Goal: Task Accomplishment & Management: Complete application form

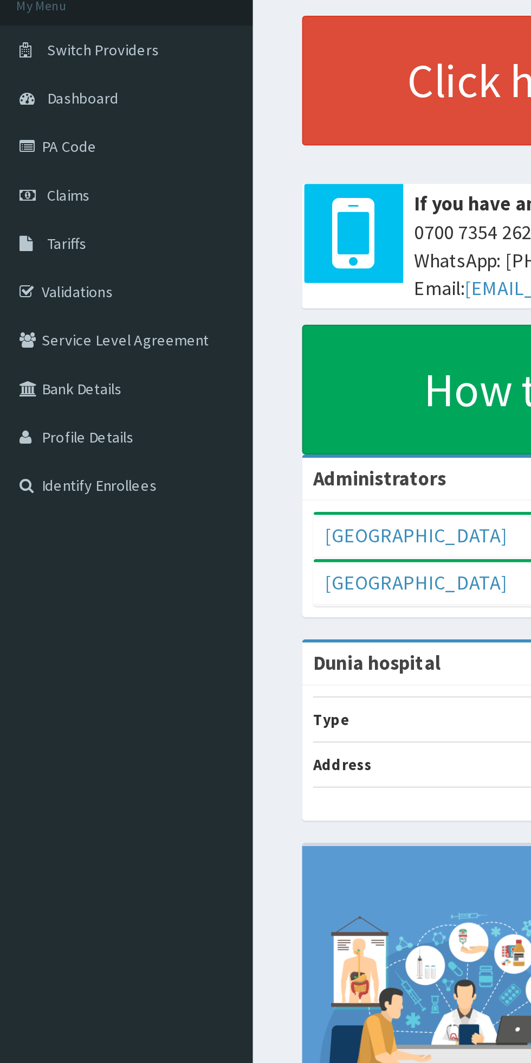
click at [21, 143] on link "PA Code" at bounding box center [62, 142] width 125 height 24
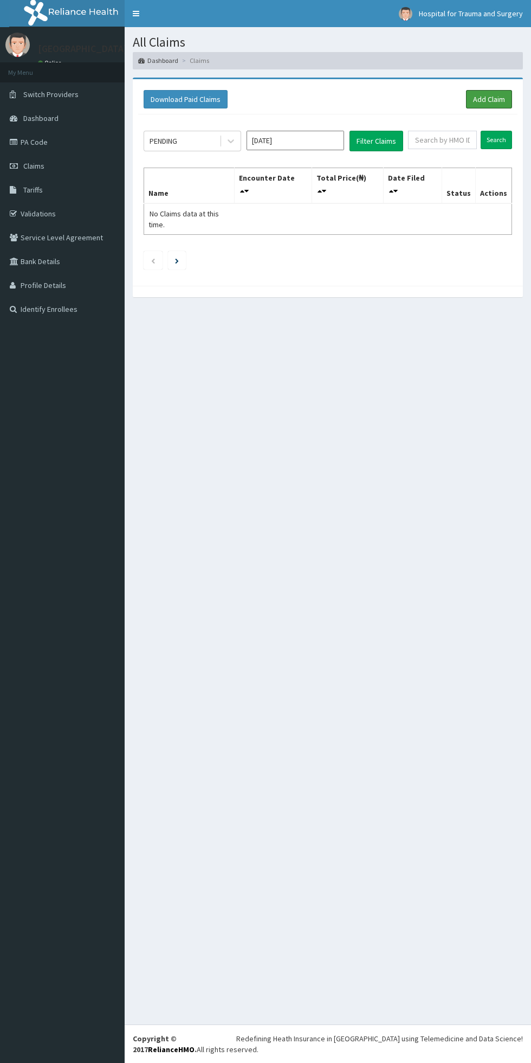
click at [481, 101] on link "Add Claim" at bounding box center [489, 99] width 46 height 18
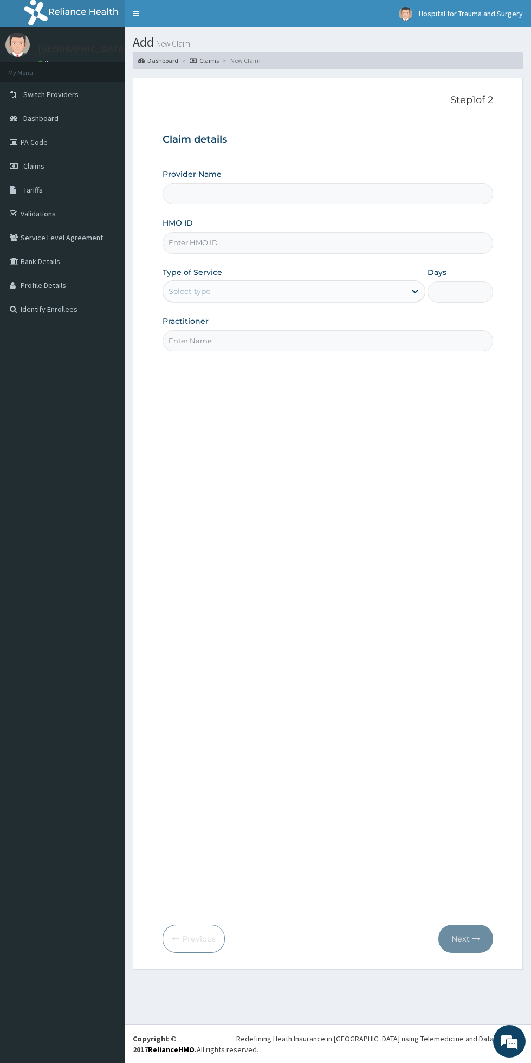
type input "Dunia hospital"
click at [182, 223] on label "HMO ID" at bounding box center [178, 222] width 30 height 11
click at [182, 232] on input "HMO ID" at bounding box center [328, 242] width 331 height 21
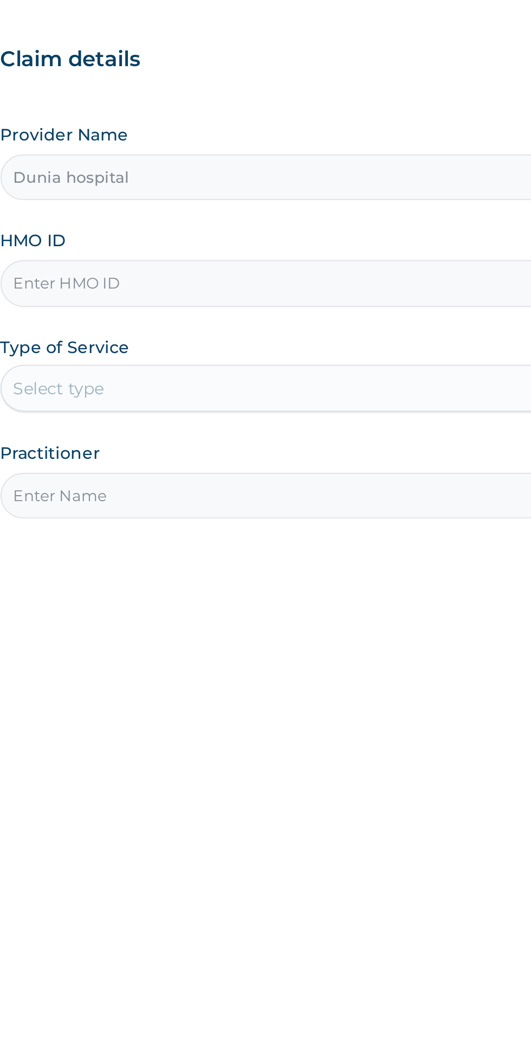
paste input "MEY/10060/C"
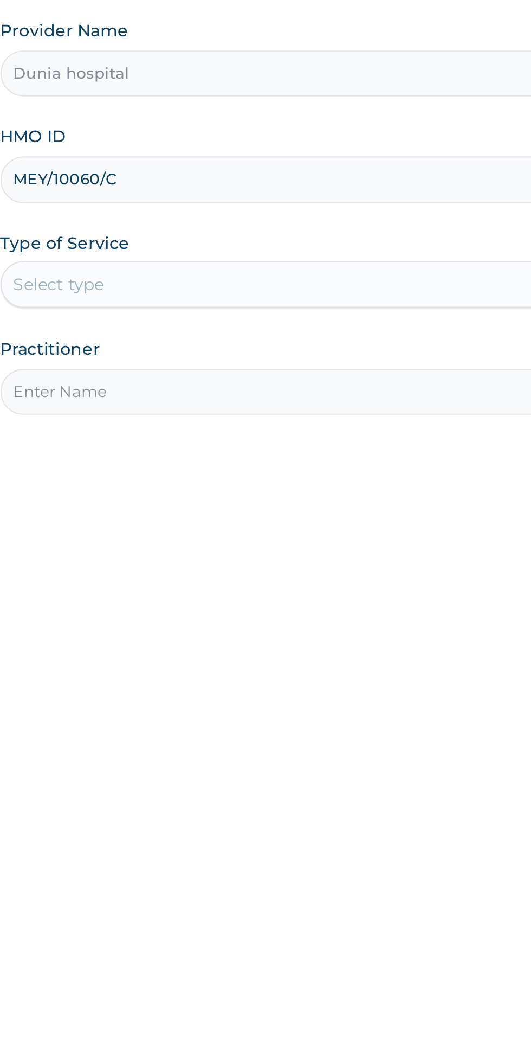
type input "MEY/10060/C"
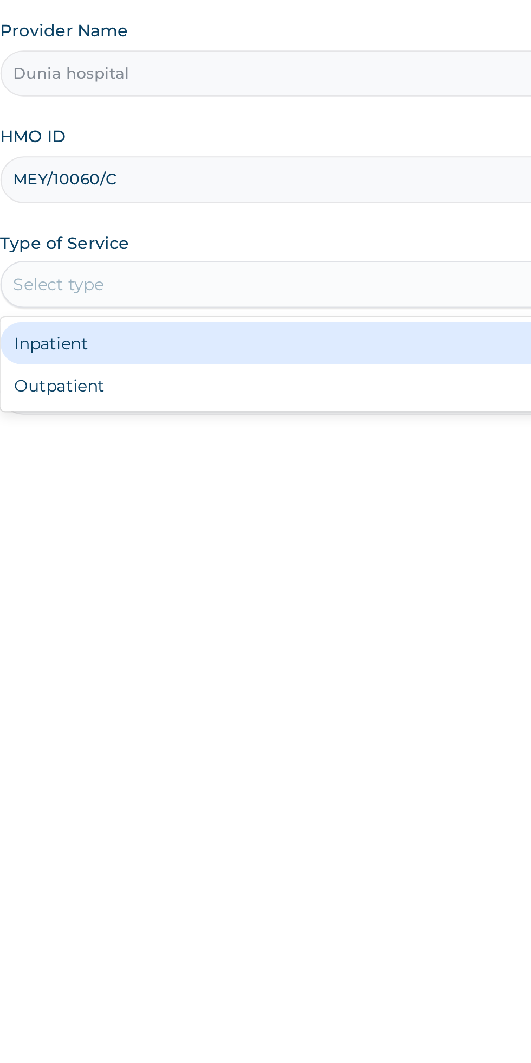
click at [191, 342] on div "Outpatient" at bounding box center [294, 338] width 263 height 20
type input "1"
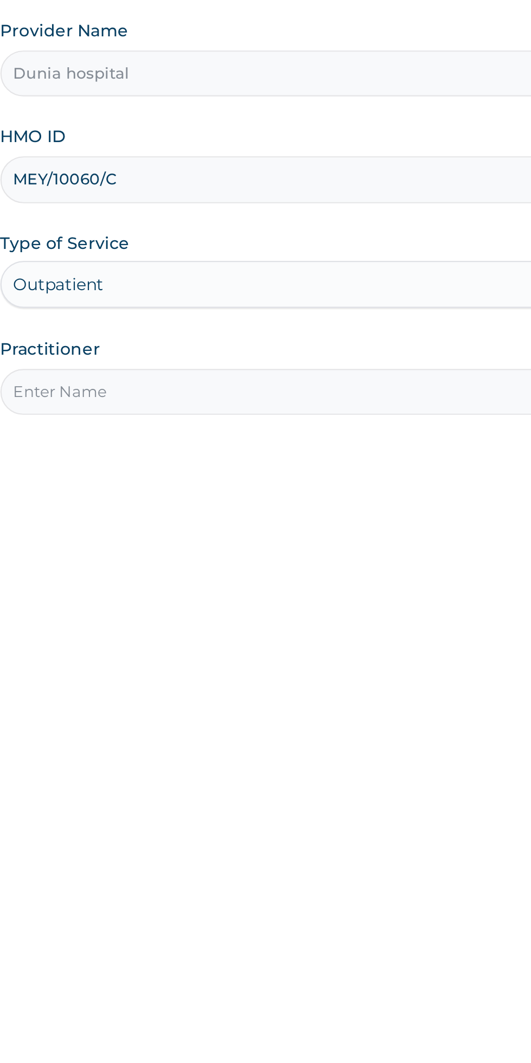
click at [195, 345] on input "Practitioner" at bounding box center [328, 340] width 331 height 21
type input "DR STANLEY"
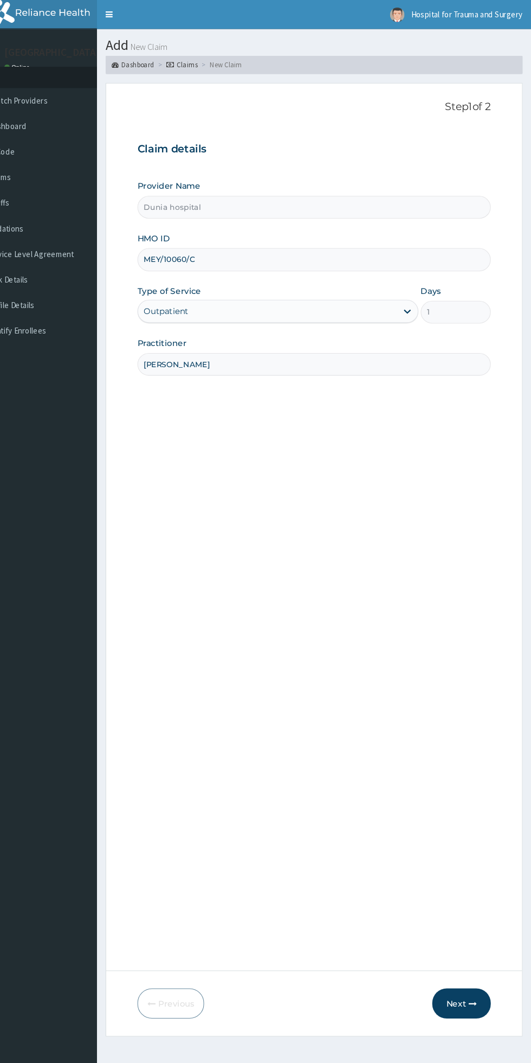
click at [477, 938] on icon "button" at bounding box center [477, 939] width 8 height 8
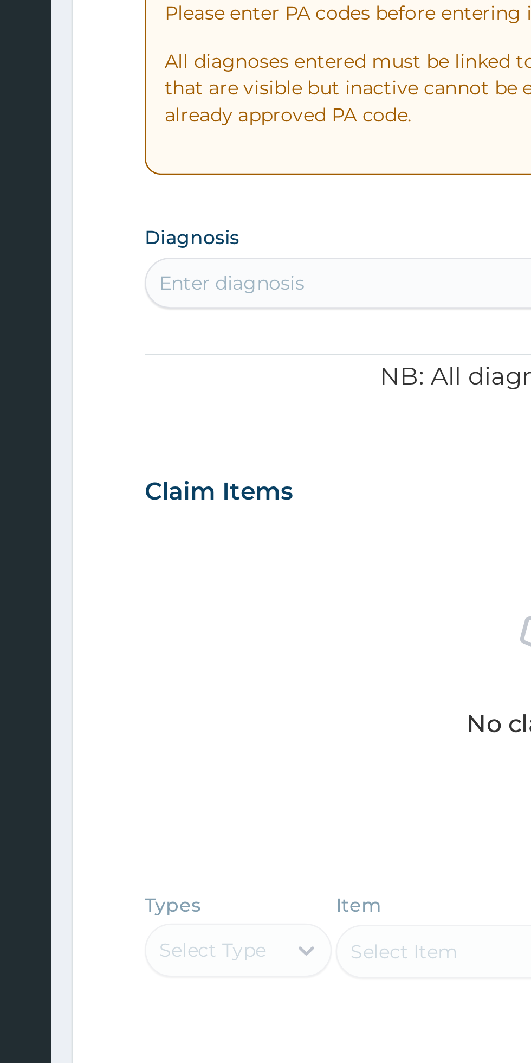
type input "d"
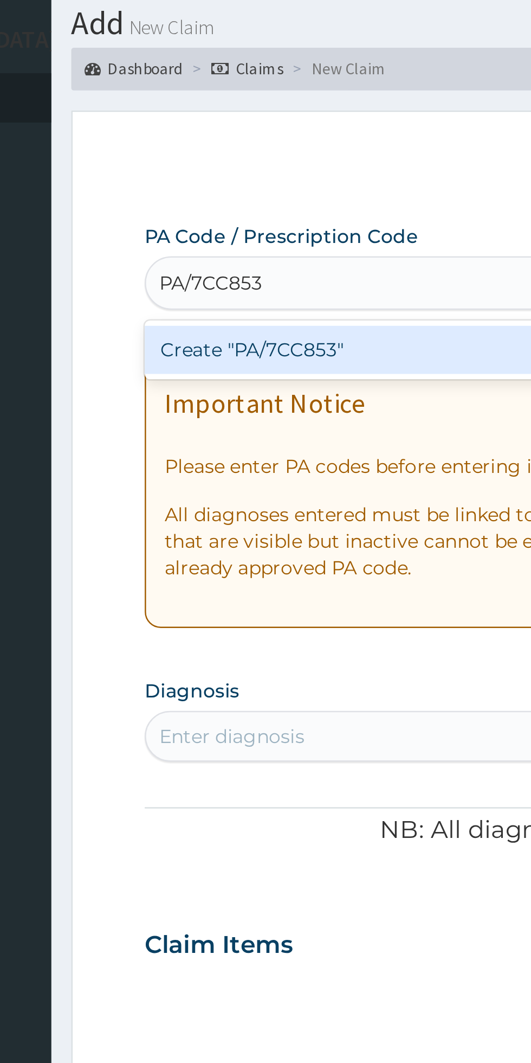
click at [199, 177] on div "Create "PA/7CC853"" at bounding box center [273, 175] width 220 height 20
type input "PA/7CC853"
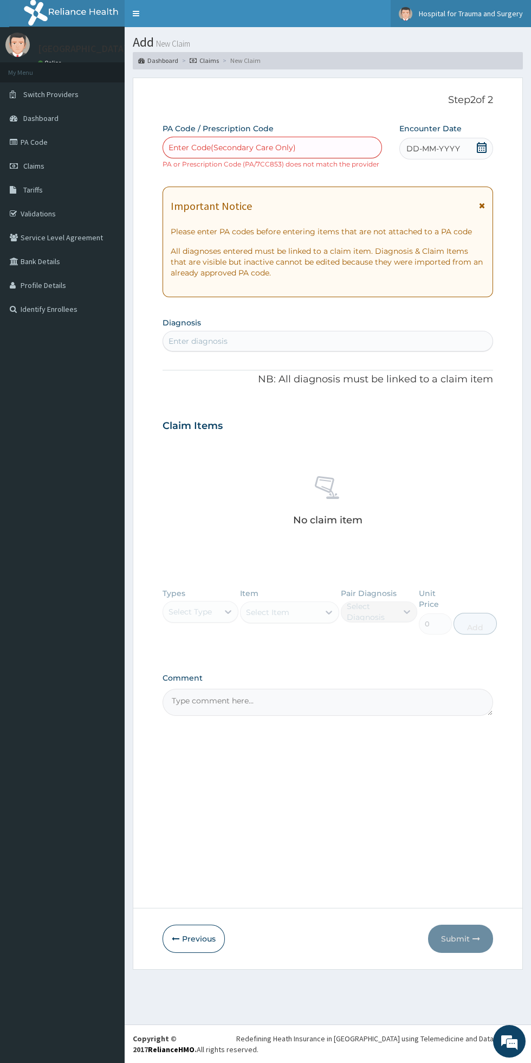
click at [497, 13] on span "Hospital for Trauma and Surgery" at bounding box center [471, 14] width 104 height 10
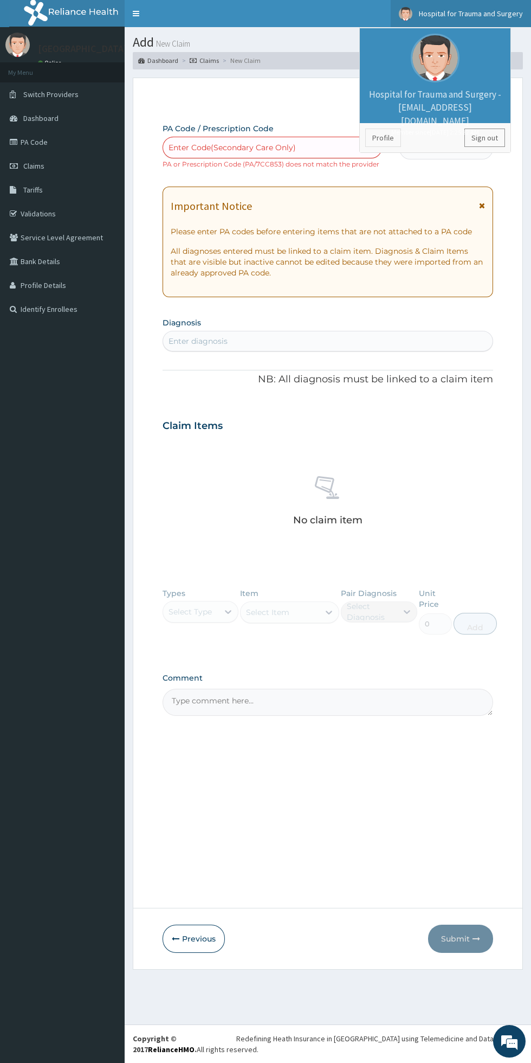
click at [472, 137] on link "Sign out" at bounding box center [485, 137] width 41 height 18
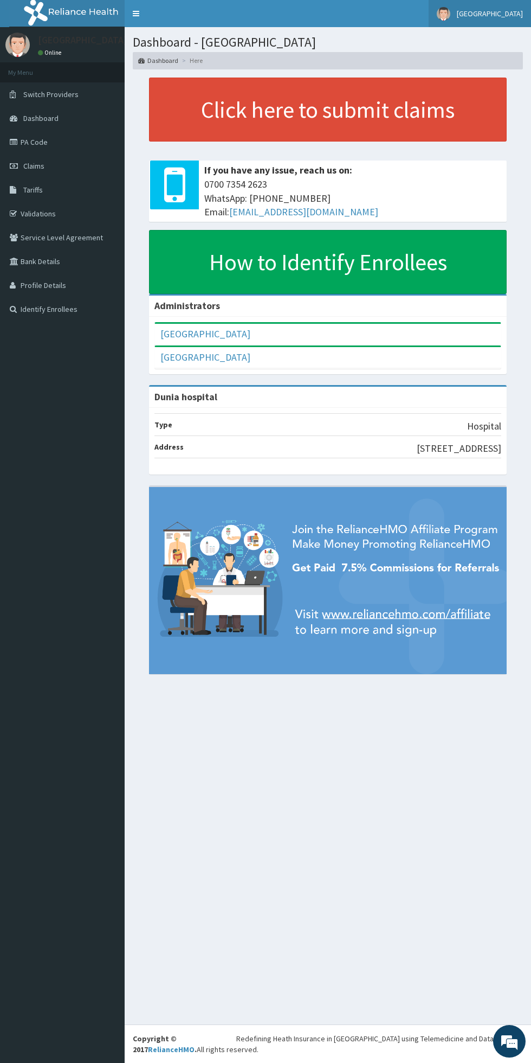
click at [495, 14] on span "[GEOGRAPHIC_DATA]" at bounding box center [490, 14] width 66 height 10
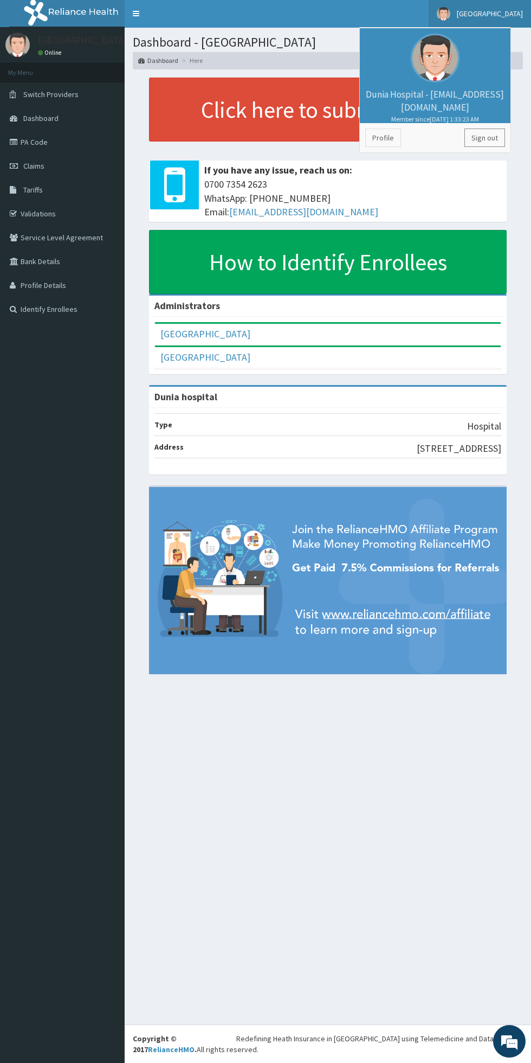
click at [483, 139] on link "Sign out" at bounding box center [485, 137] width 41 height 18
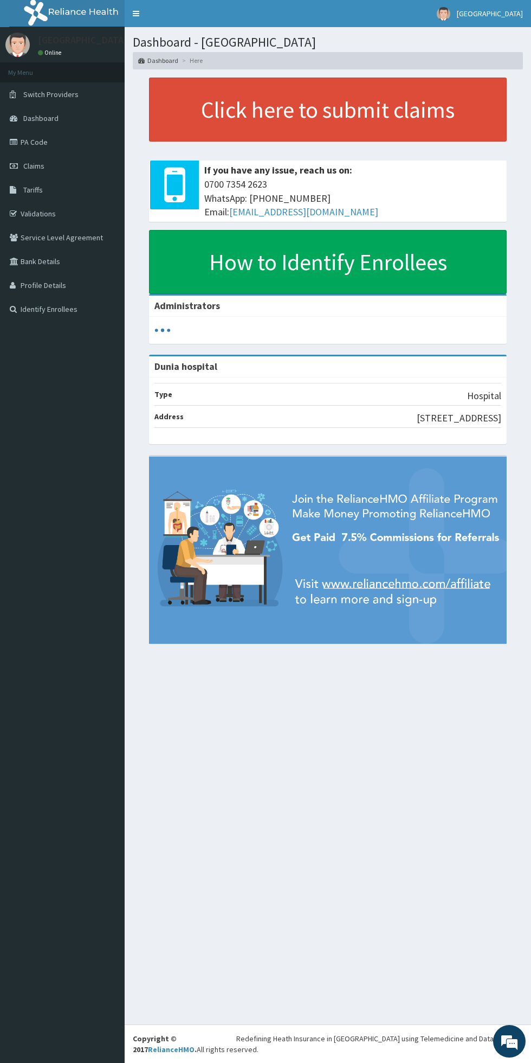
click at [31, 142] on link "PA Code" at bounding box center [62, 142] width 125 height 24
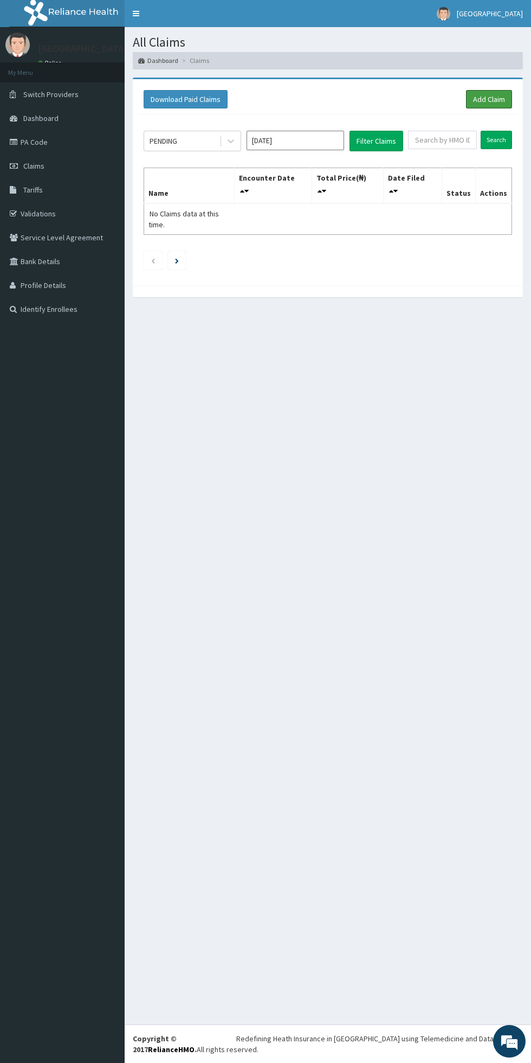
click at [484, 102] on link "Add Claim" at bounding box center [489, 99] width 46 height 18
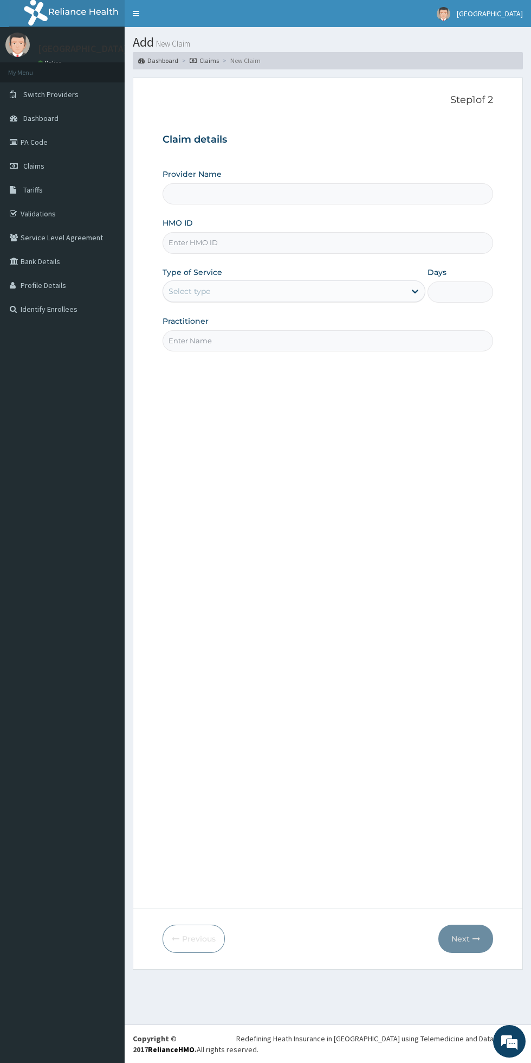
click at [192, 246] on input "HMO ID" at bounding box center [328, 242] width 331 height 21
type input "Dunia hospital"
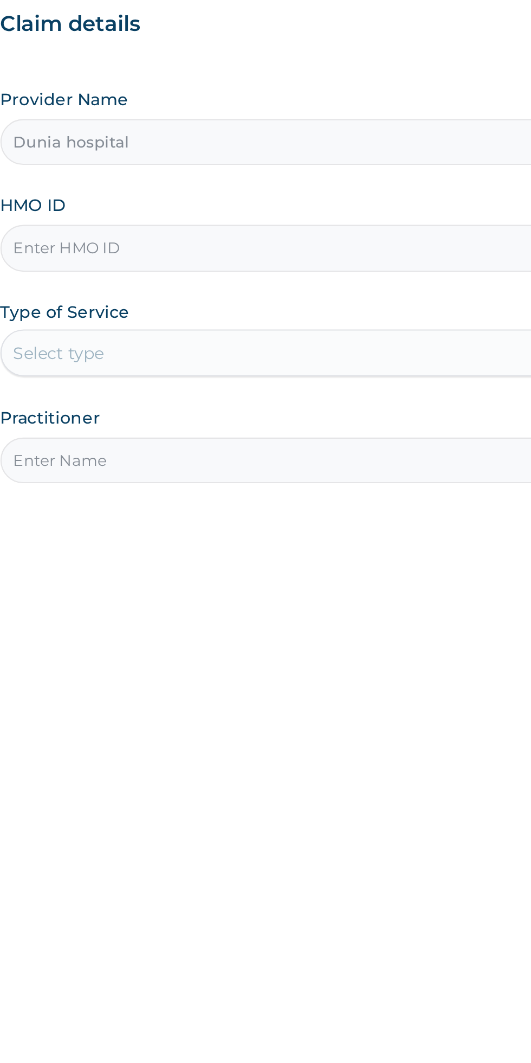
type input "EIS/10203/A"
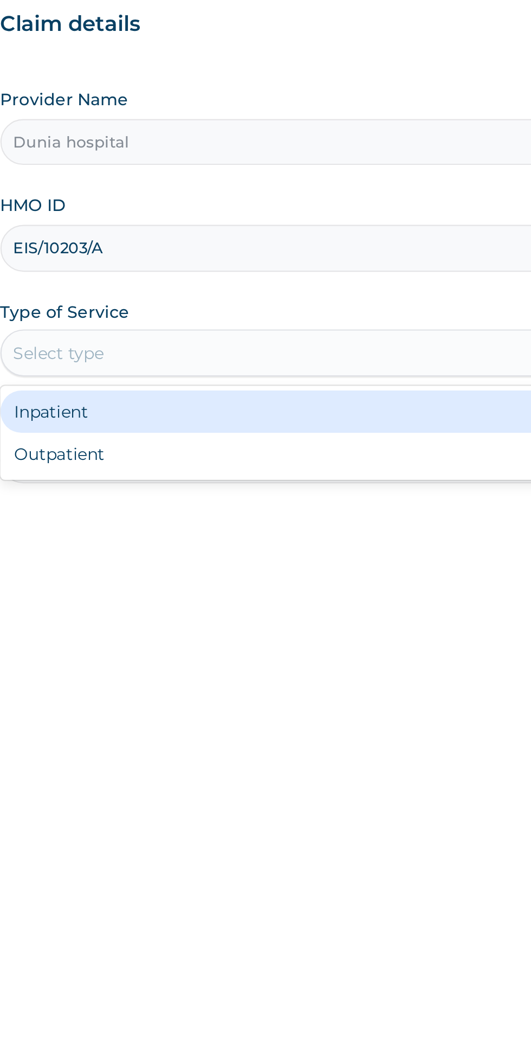
click at [307, 325] on div "Inpatient" at bounding box center [294, 319] width 263 height 20
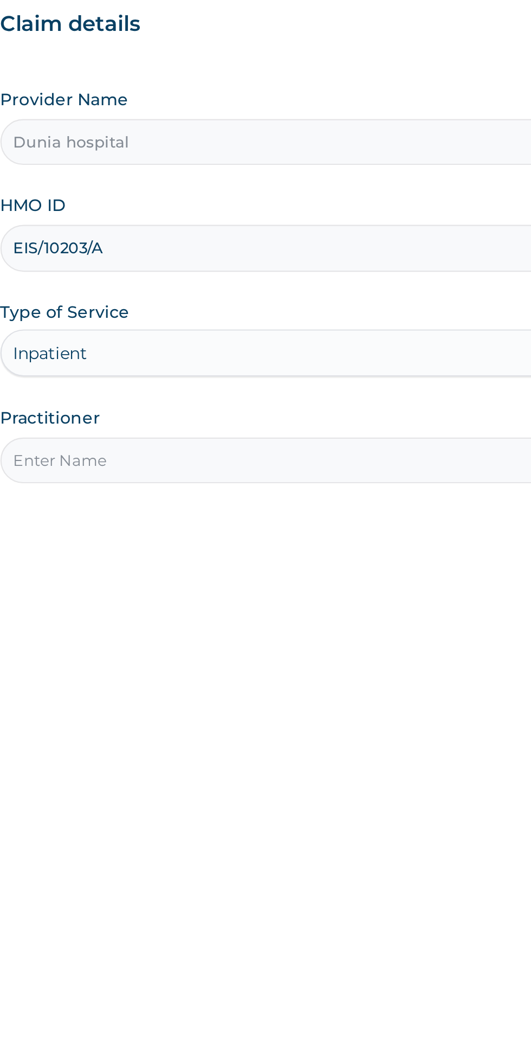
click at [289, 343] on input "Practitioner" at bounding box center [328, 340] width 331 height 21
type input "DR STANLEY"
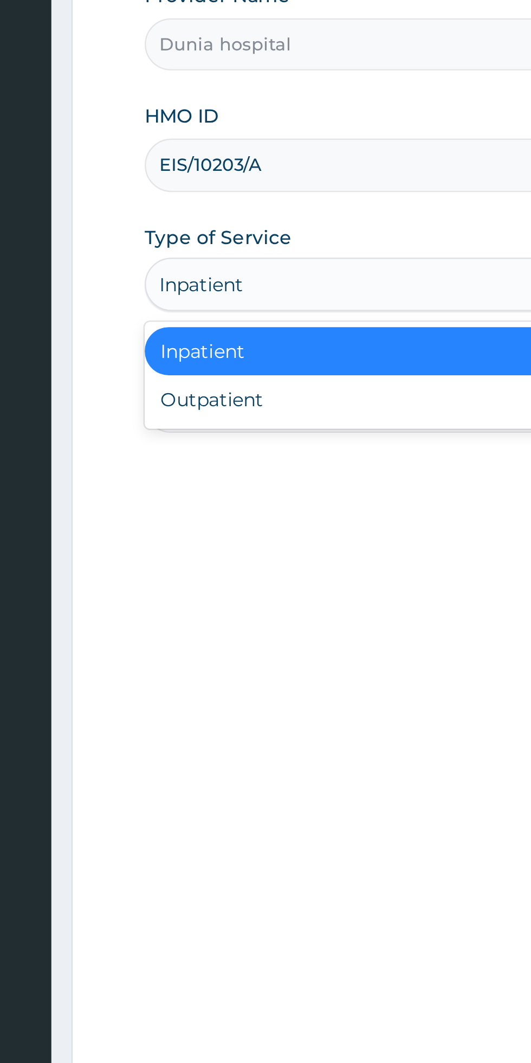
click at [253, 345] on div "Outpatient" at bounding box center [294, 338] width 263 height 20
type input "1"
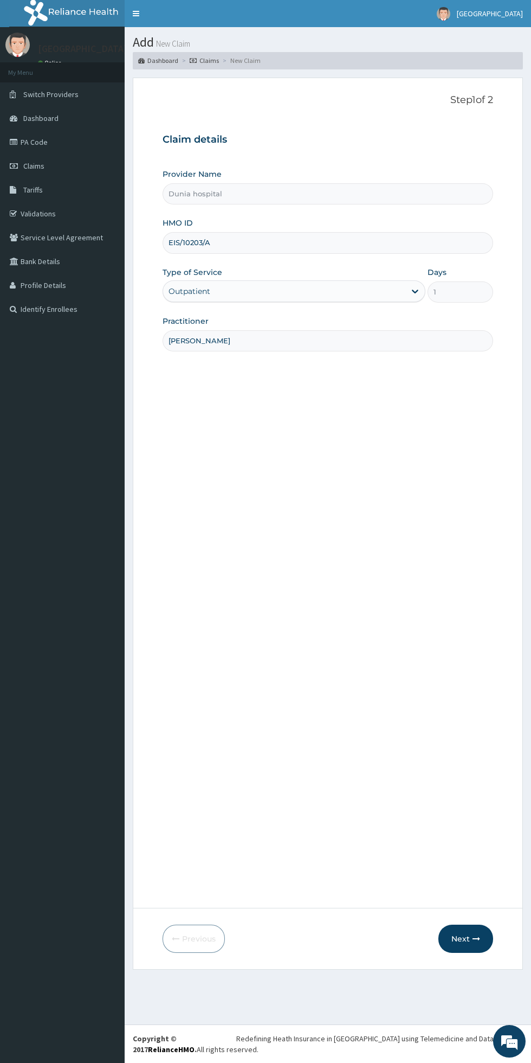
click at [467, 929] on button "Next" at bounding box center [466, 938] width 55 height 28
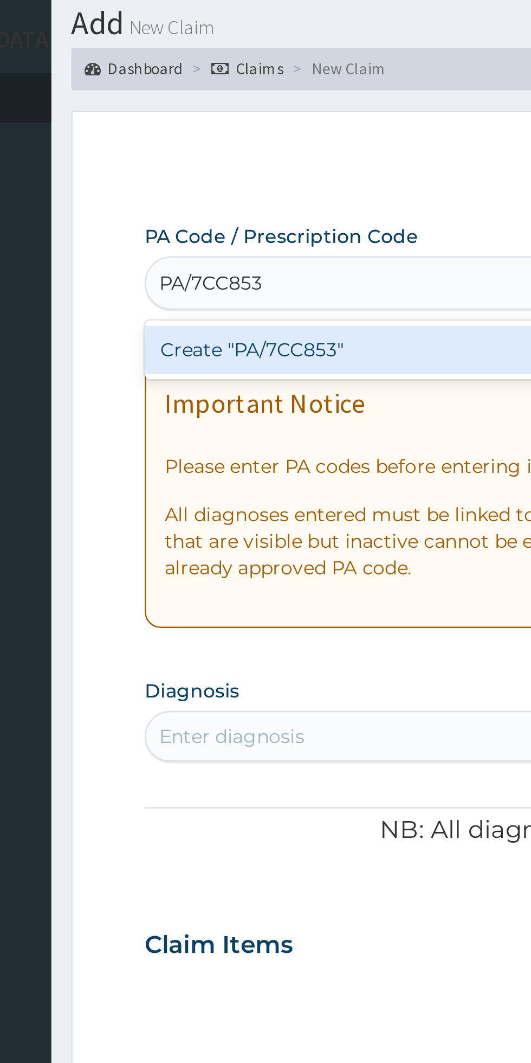
click at [198, 176] on div "Create "PA/7CC853"" at bounding box center [273, 175] width 220 height 20
type input "PA/7CC853"
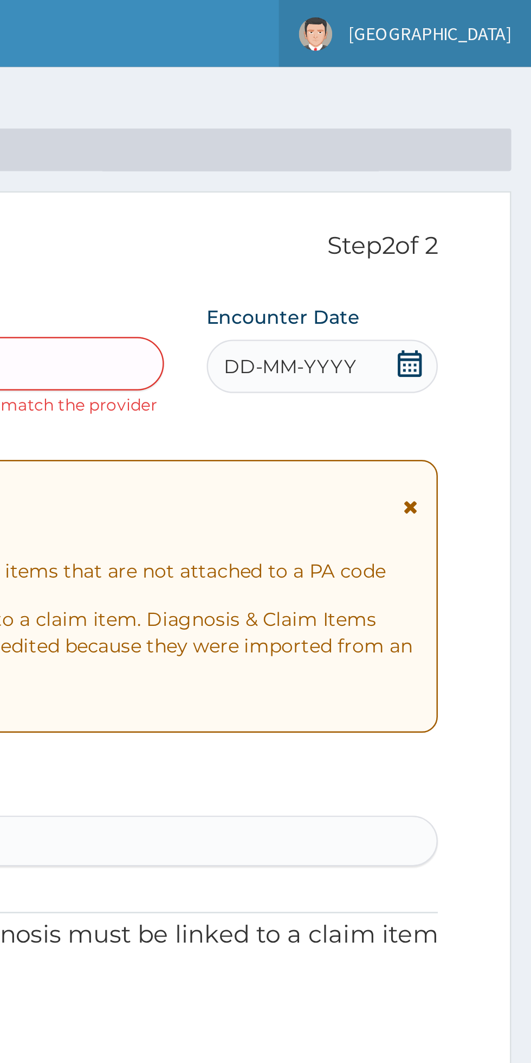
click at [497, 17] on span "Dunia Hospital" at bounding box center [490, 14] width 66 height 10
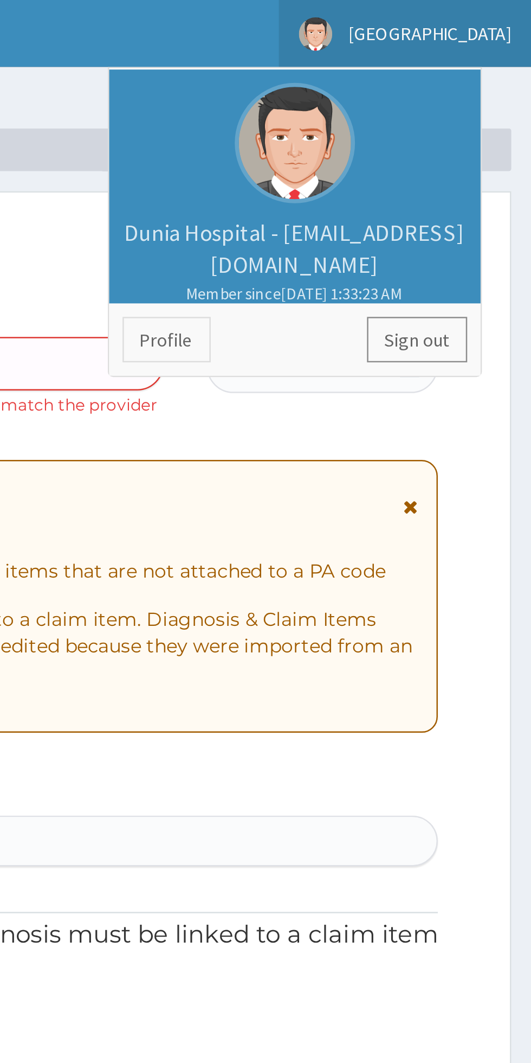
click at [490, 138] on link "Sign out" at bounding box center [485, 137] width 41 height 18
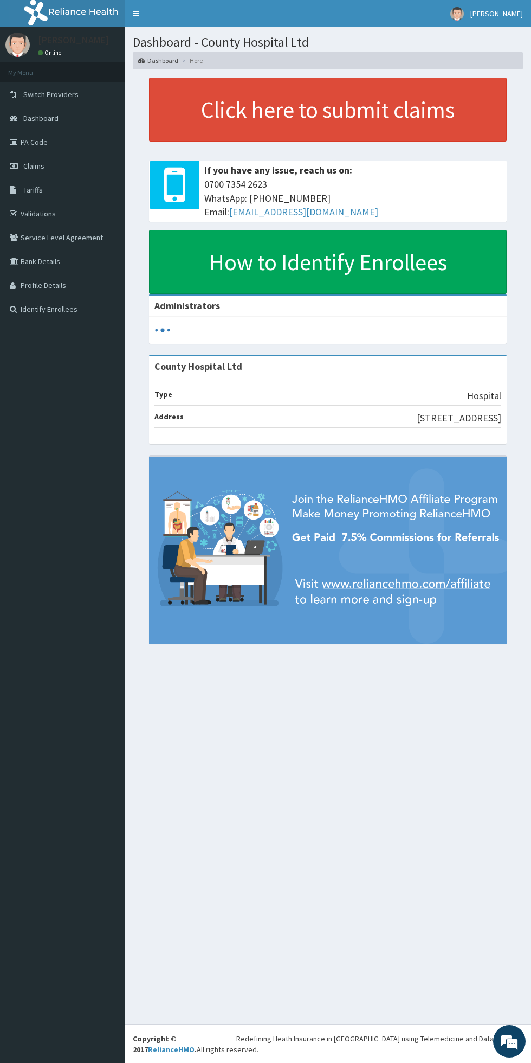
click at [493, 28] on section "Dashboard - County Hospital Ltd Dashboard Here" at bounding box center [328, 48] width 407 height 42
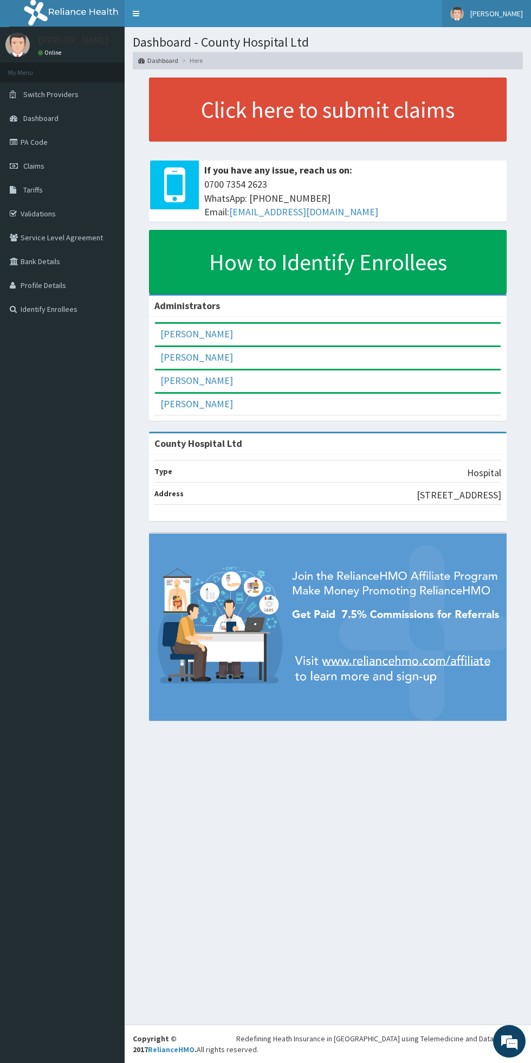
click at [487, 10] on span "Amos Azzun" at bounding box center [497, 14] width 53 height 10
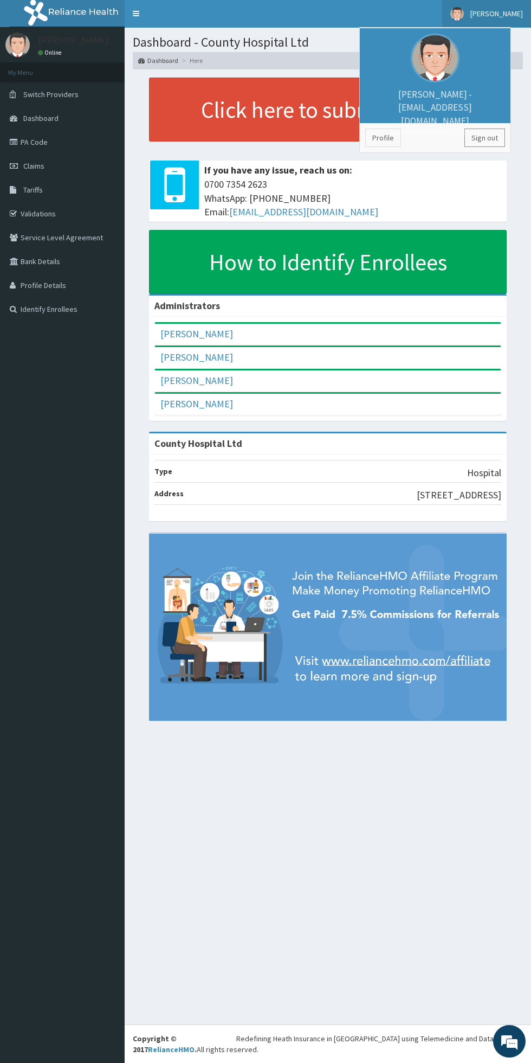
click at [484, 138] on link "Sign out" at bounding box center [485, 137] width 41 height 18
